Goal: Navigation & Orientation: Find specific page/section

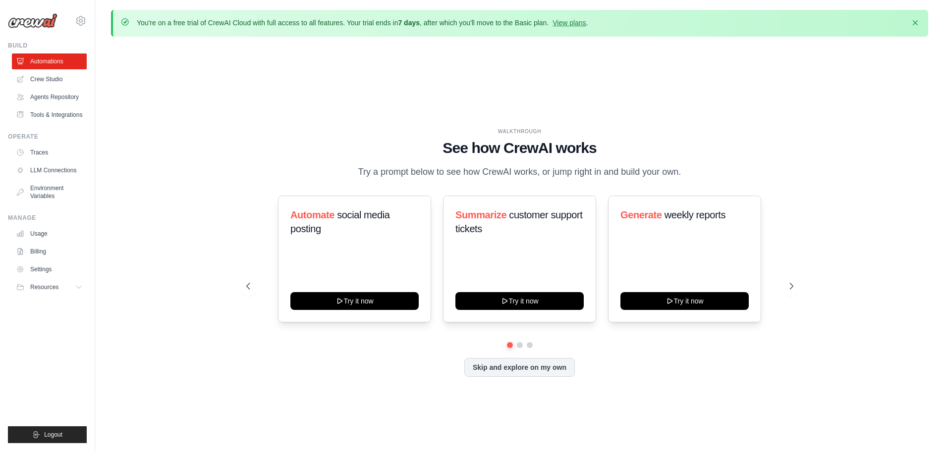
click at [271, 131] on div "WALKTHROUGH" at bounding box center [519, 131] width 547 height 7
click at [59, 120] on link "Tools & Integrations" at bounding box center [50, 115] width 75 height 16
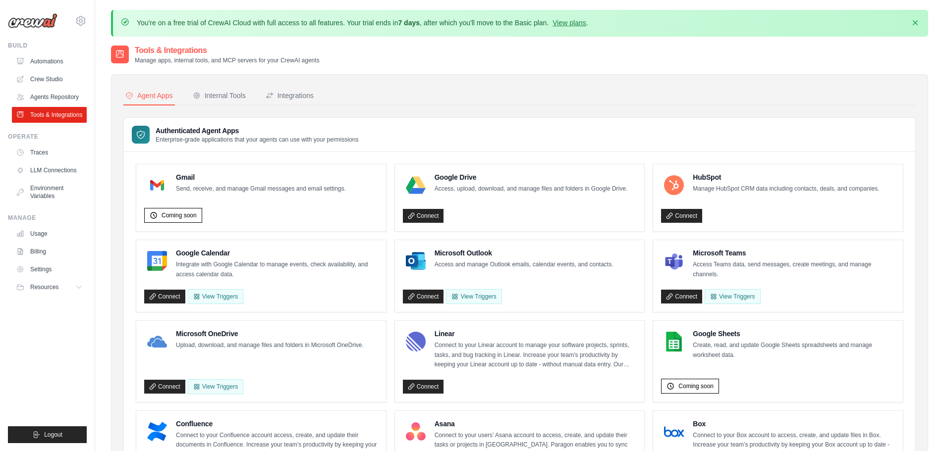
scroll to position [25, 0]
